Goal: Task Accomplishment & Management: Manage account settings

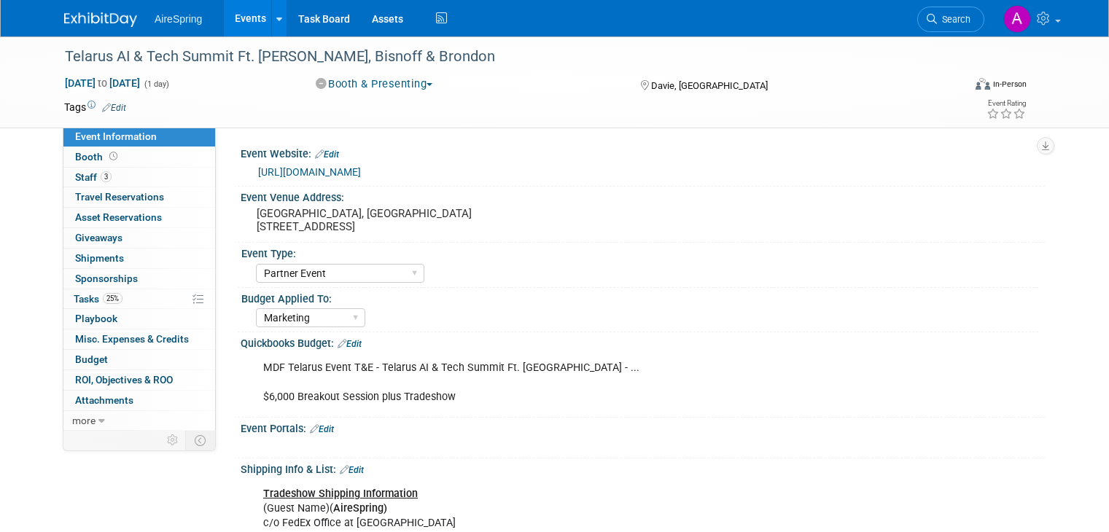
select select "Partner Event"
select select "Marketing"
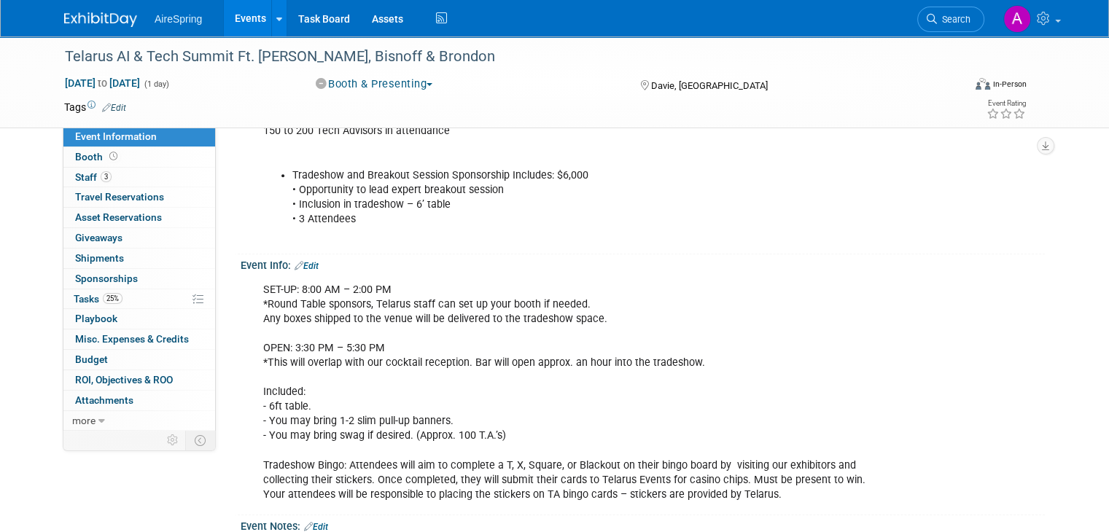
scroll to position [1332, 0]
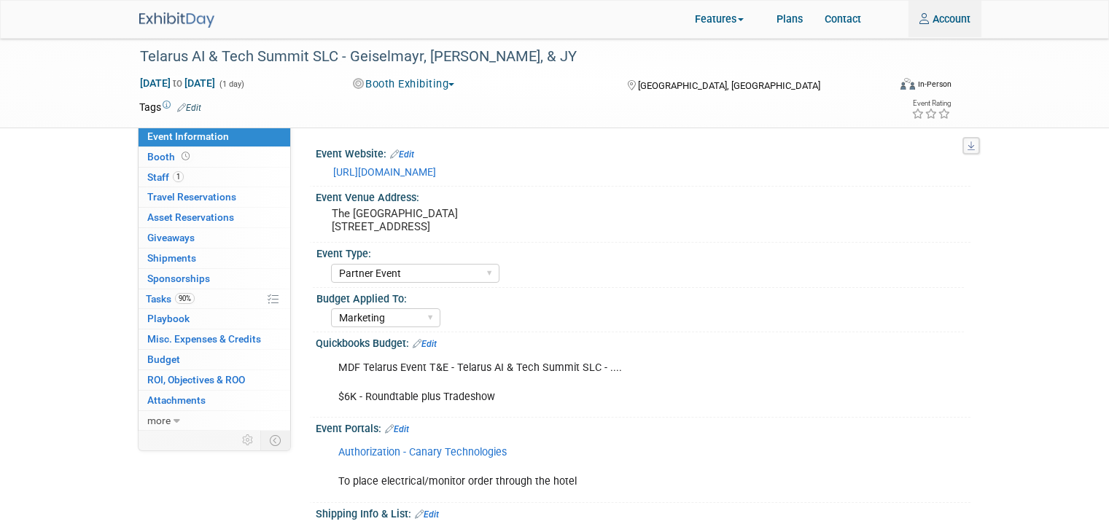
select select "Partner Event"
select select "Marketing"
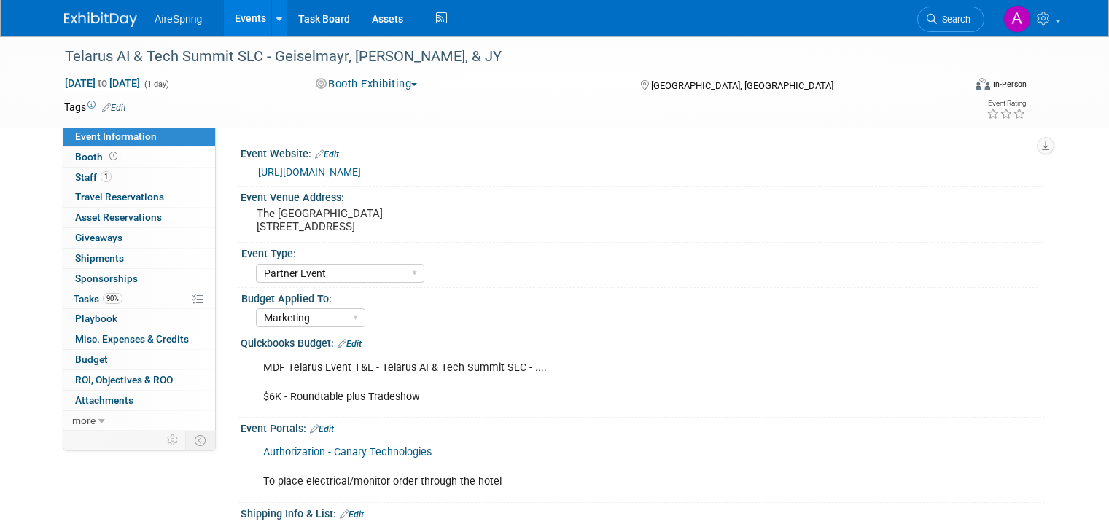
select select "Partner Event"
select select "Marketing"
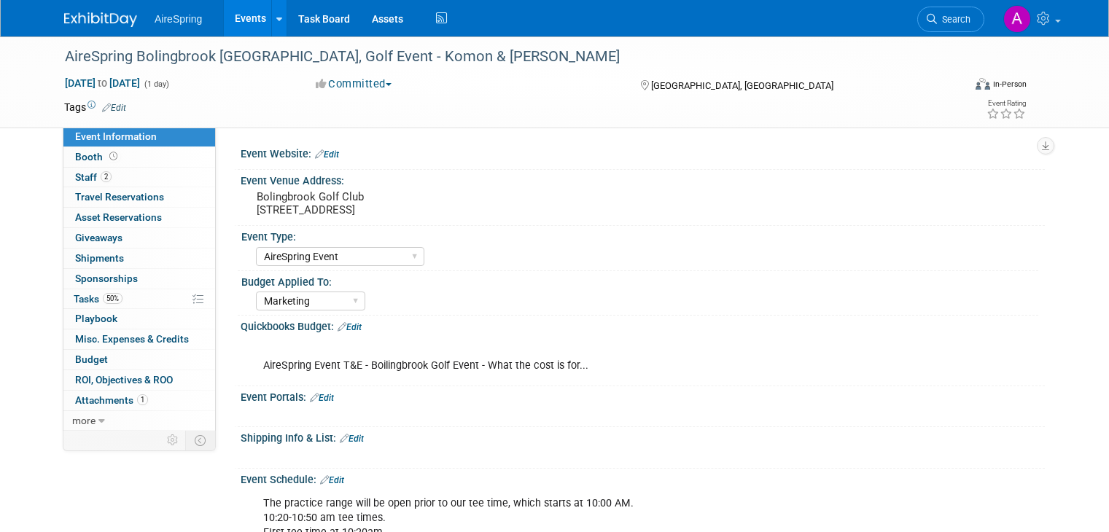
select select "AireSpring Event"
select select "Marketing"
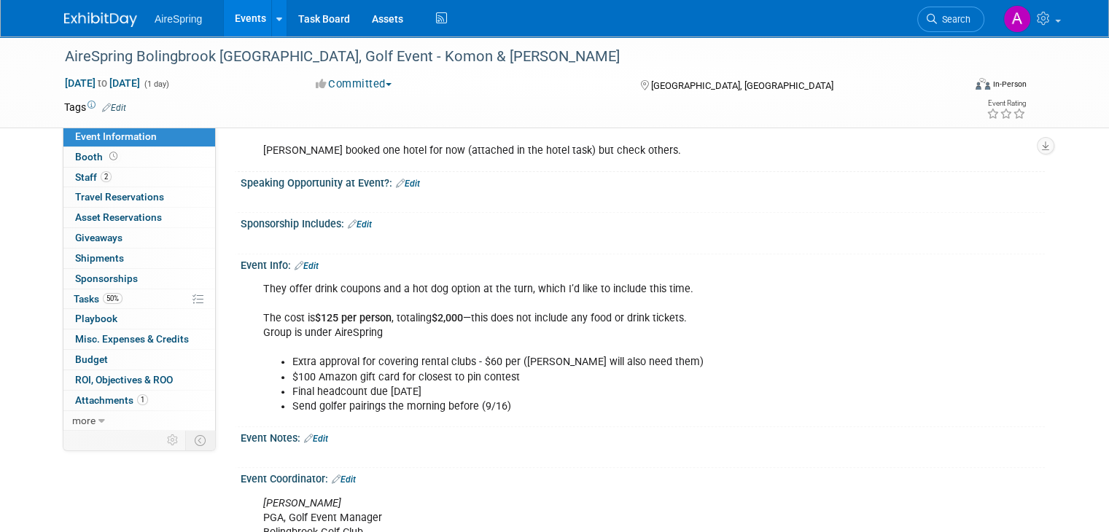
scroll to position [511, 0]
click at [103, 293] on span "50%" at bounding box center [113, 298] width 20 height 11
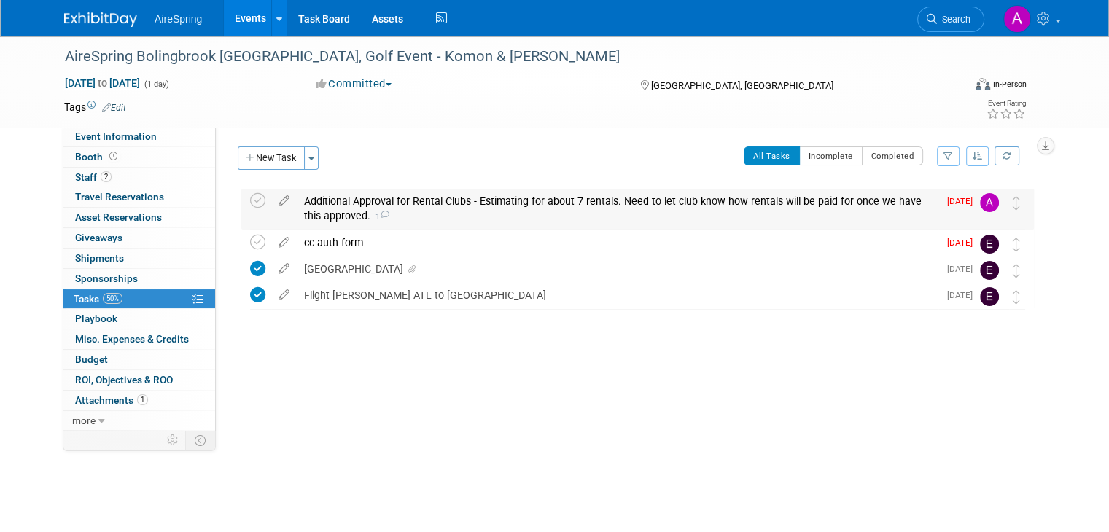
click at [431, 213] on div "Additional Approval for Rental Clubs - Estimating for about 7 rentals. Need to …" at bounding box center [618, 209] width 642 height 40
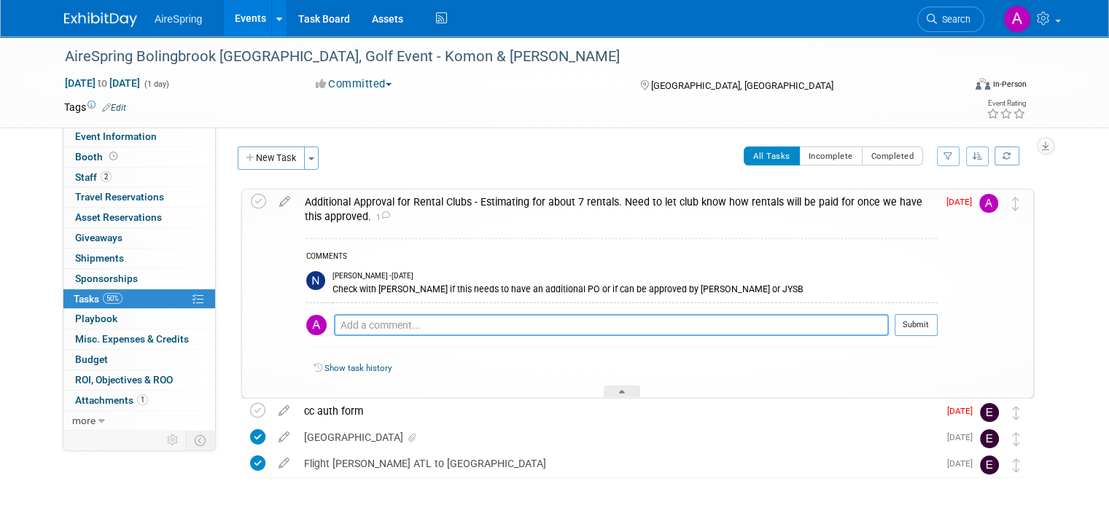
click at [476, 333] on textarea at bounding box center [611, 325] width 555 height 22
type textarea "This will be coming out of JY's sales budget."
click at [924, 326] on button "Submit" at bounding box center [916, 325] width 43 height 22
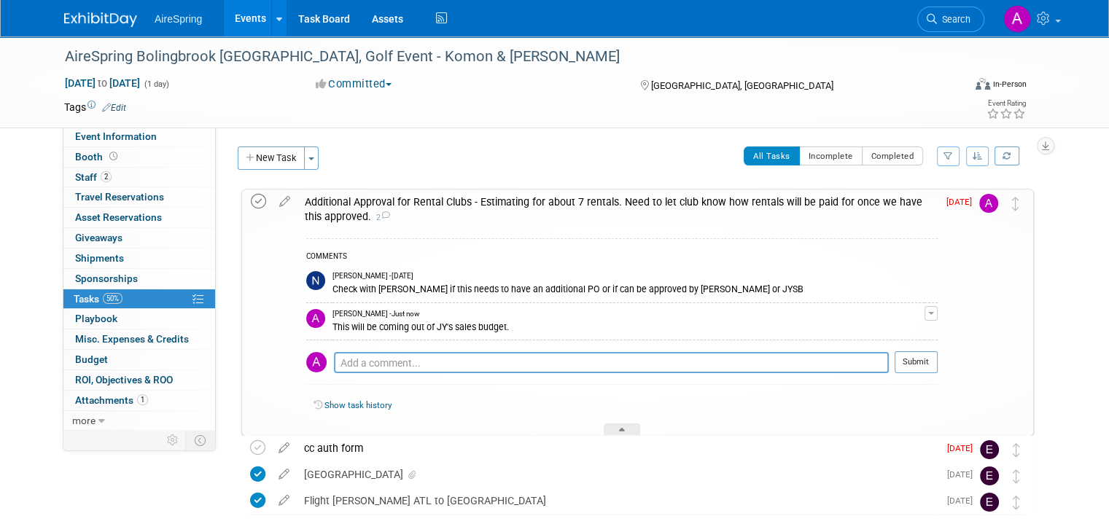
click at [251, 201] on icon at bounding box center [258, 201] width 15 height 15
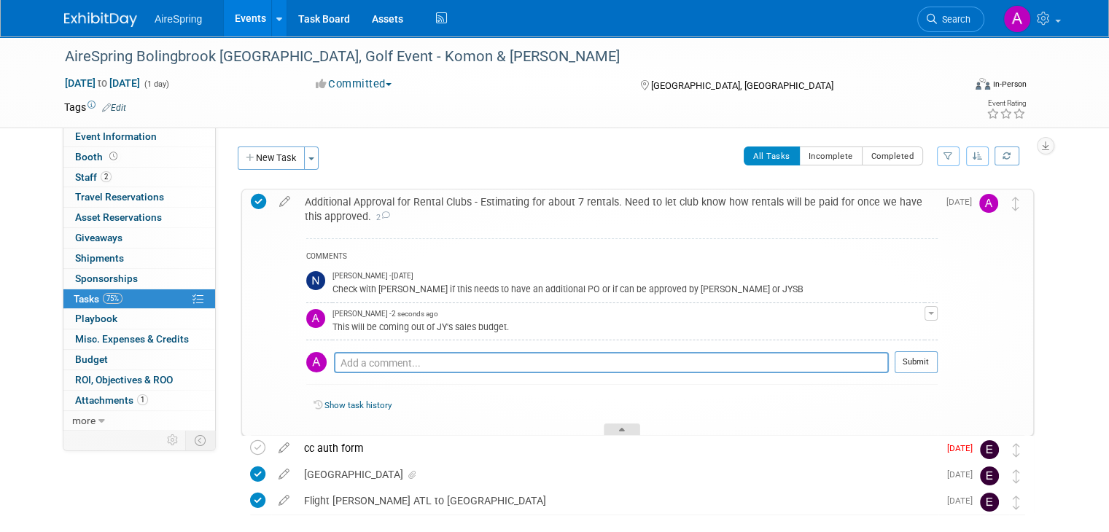
click at [624, 428] on icon at bounding box center [622, 432] width 6 height 9
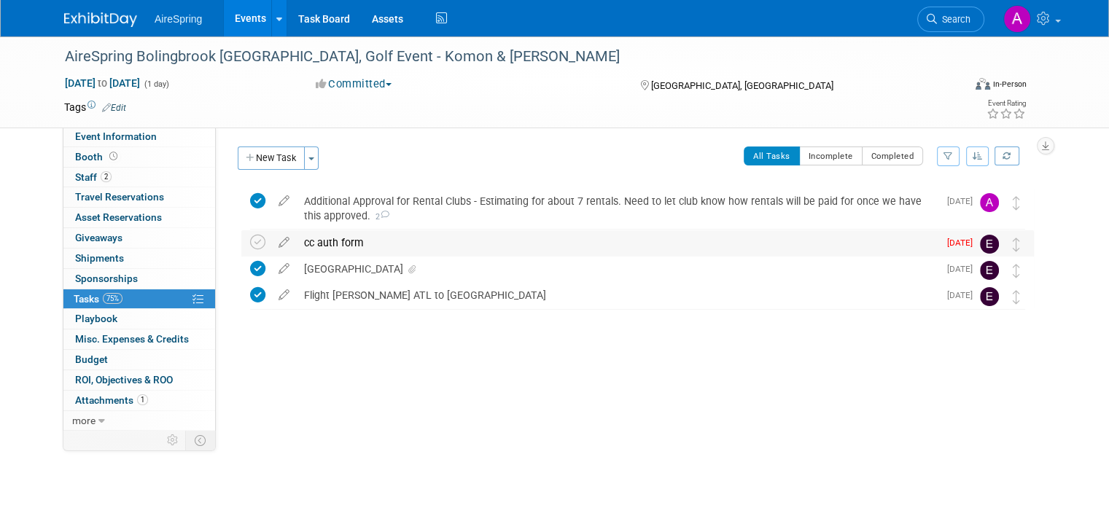
click at [455, 237] on div "cc auth form" at bounding box center [618, 242] width 642 height 25
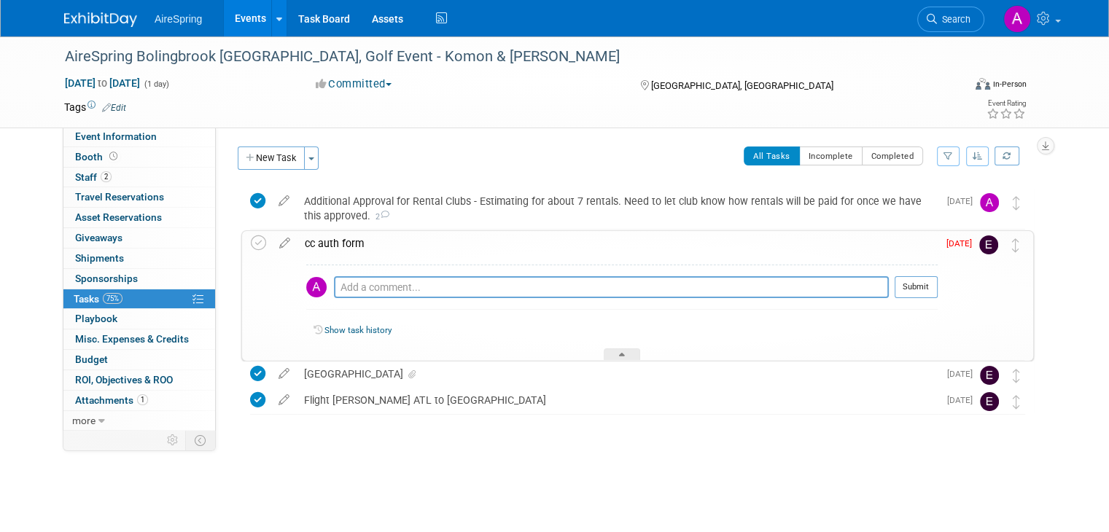
click at [979, 244] on span "Sep 9" at bounding box center [963, 243] width 33 height 10
click at [975, 246] on span "Sep 9" at bounding box center [963, 243] width 33 height 10
click at [998, 240] on img at bounding box center [988, 245] width 19 height 19
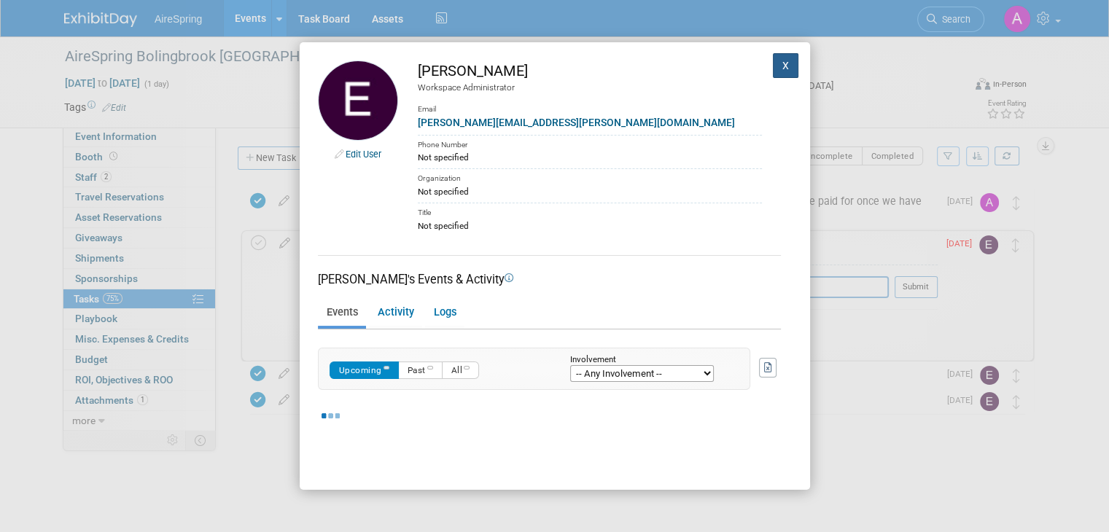
click at [775, 70] on button "X" at bounding box center [786, 65] width 26 height 25
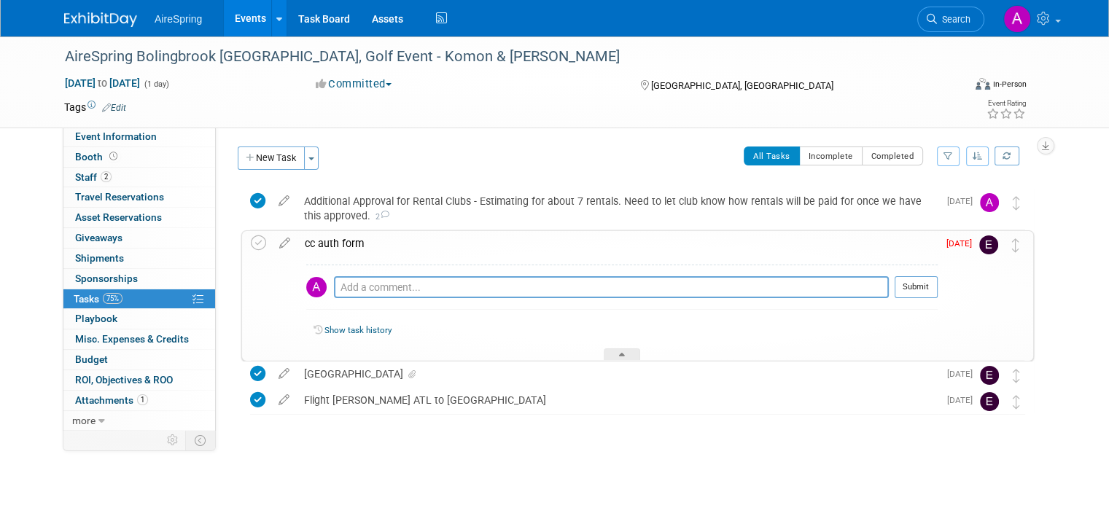
click at [335, 242] on div "cc auth form" at bounding box center [618, 243] width 640 height 25
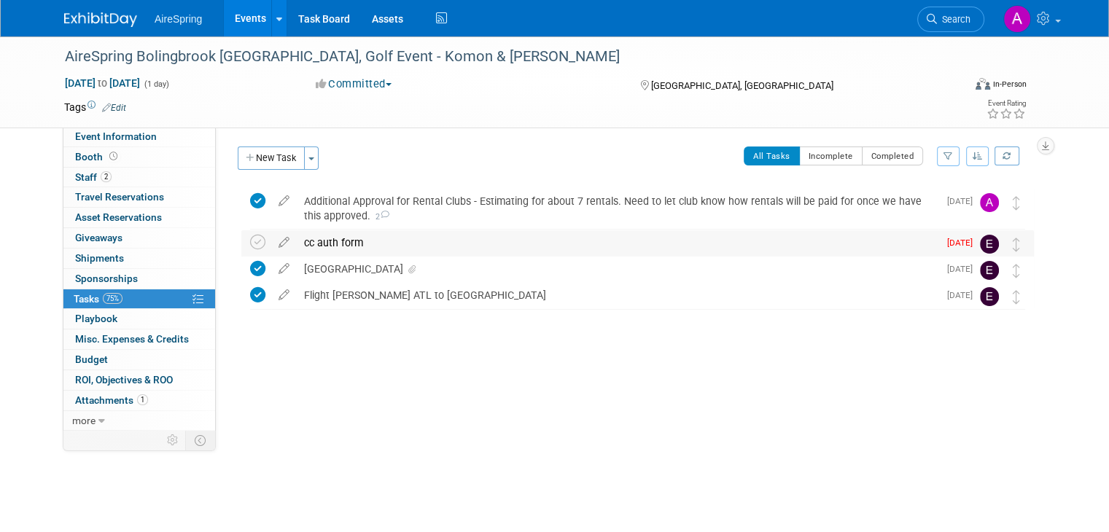
click at [335, 242] on div "cc auth form" at bounding box center [618, 242] width 642 height 25
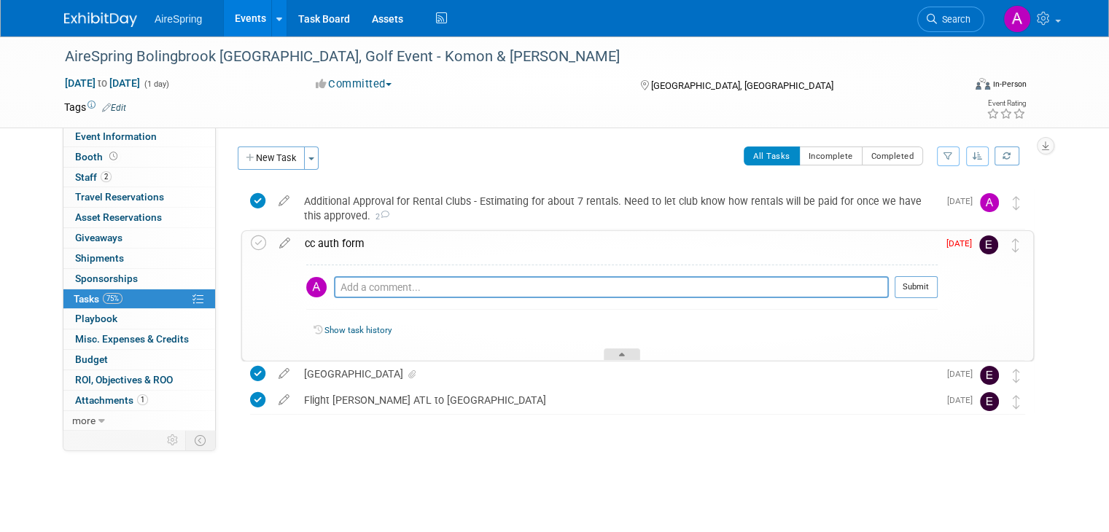
click at [616, 349] on div at bounding box center [622, 355] width 36 height 12
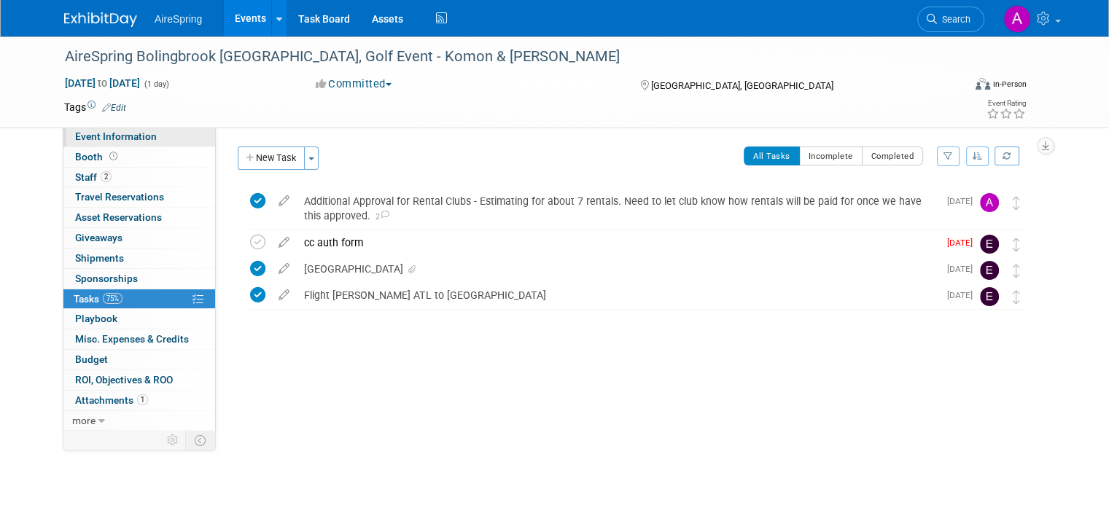
click at [131, 134] on span "Event Information" at bounding box center [116, 137] width 82 height 12
select select "AireSpring Event"
select select "Marketing"
